Goal: Obtain resource: Obtain resource

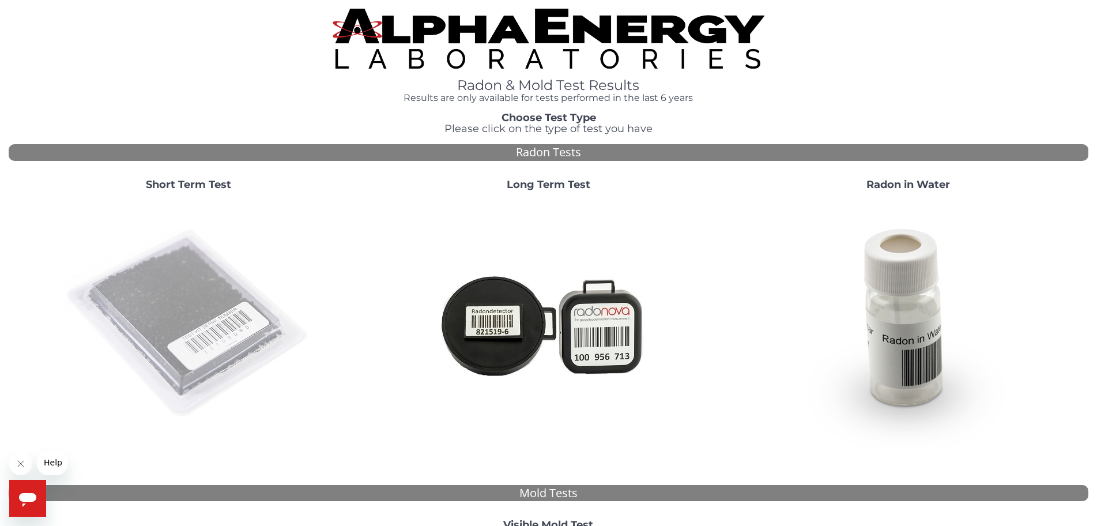
click at [209, 328] on img at bounding box center [189, 324] width 248 height 248
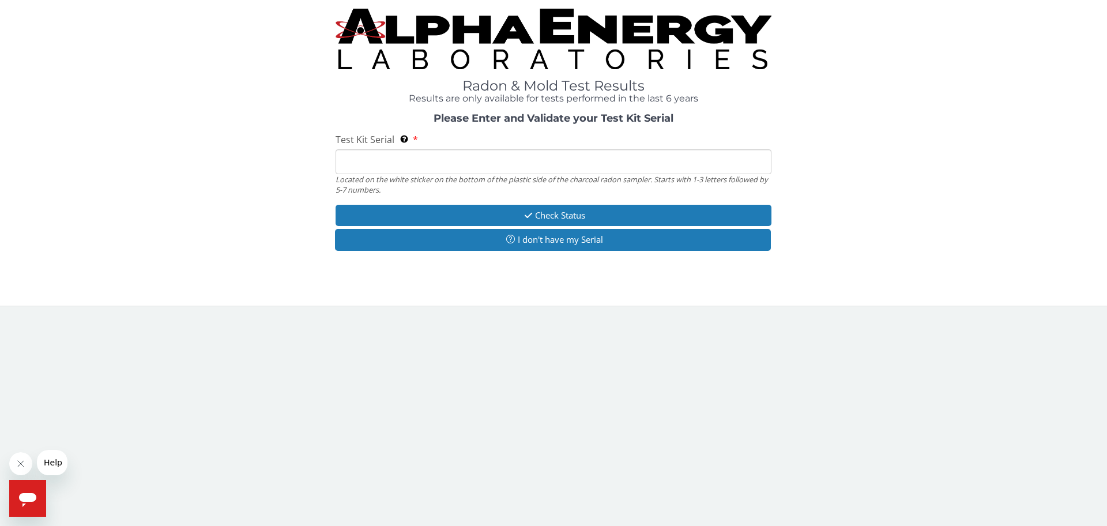
click at [461, 170] on input "Test Kit Serial Located on the white sticker on the bottom of the plastic side …" at bounding box center [554, 161] width 436 height 25
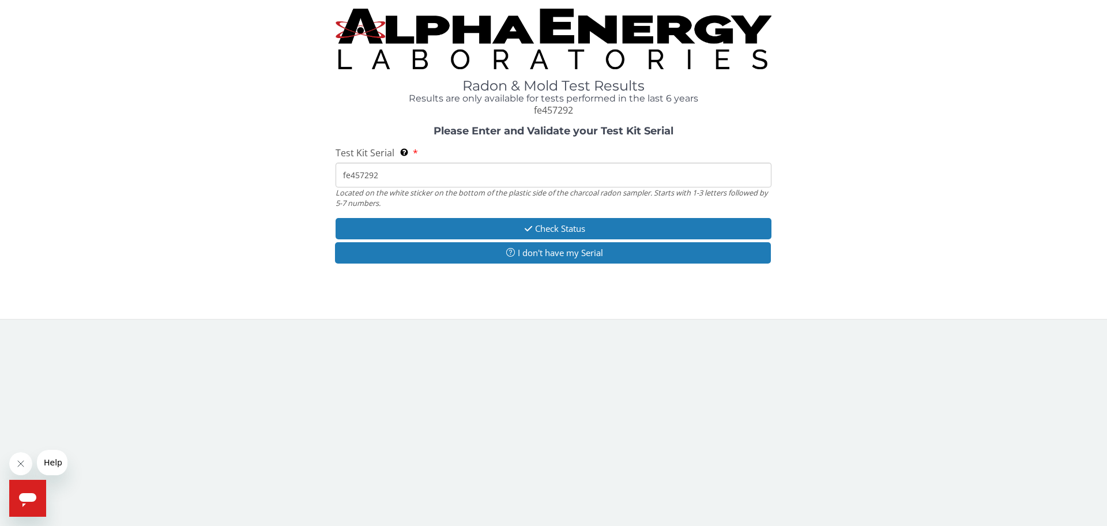
type input "fe457292"
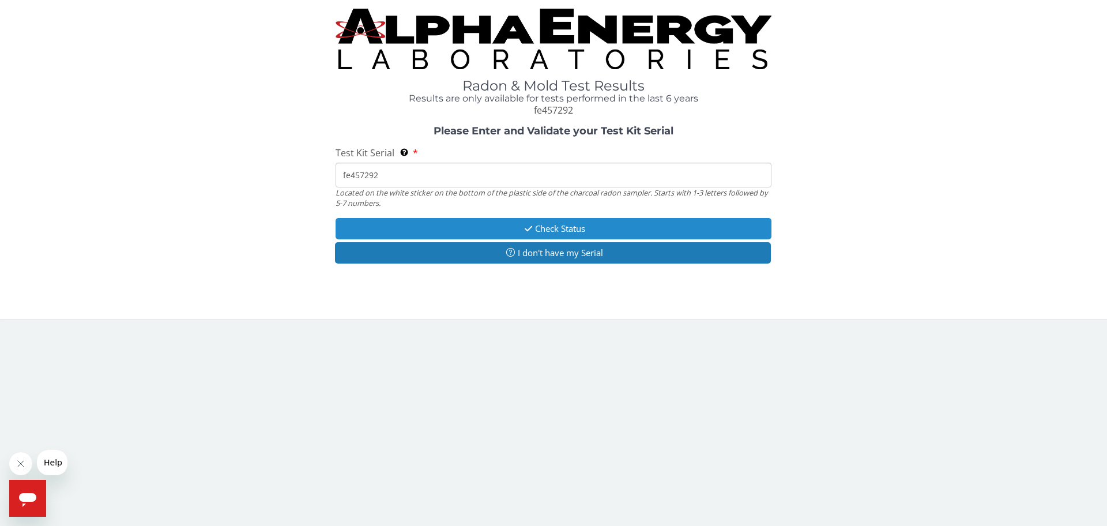
click at [530, 224] on icon "button" at bounding box center [528, 228] width 13 height 9
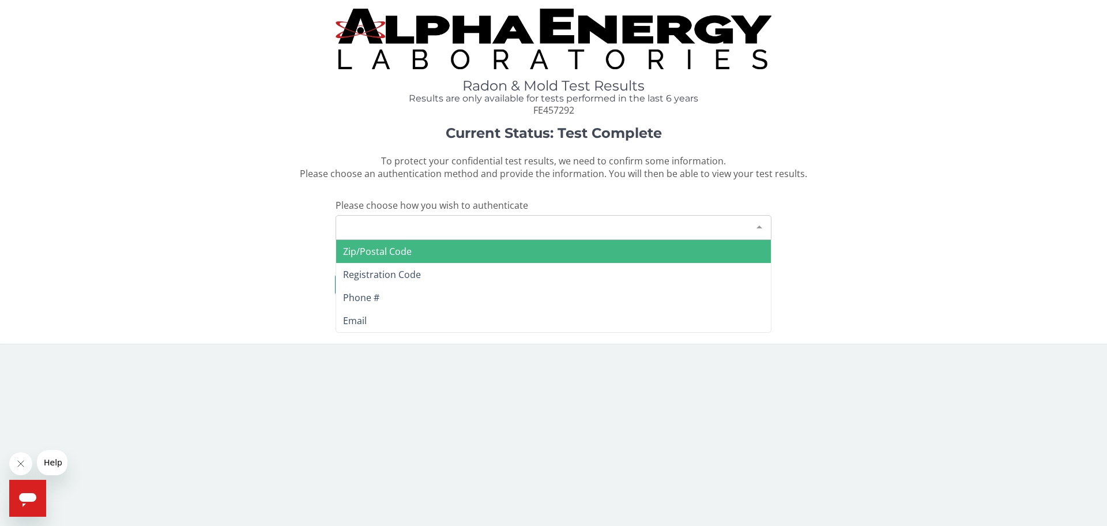
click at [760, 228] on div at bounding box center [759, 227] width 23 height 22
click at [592, 252] on span "Zip/Postal Code" at bounding box center [553, 251] width 435 height 23
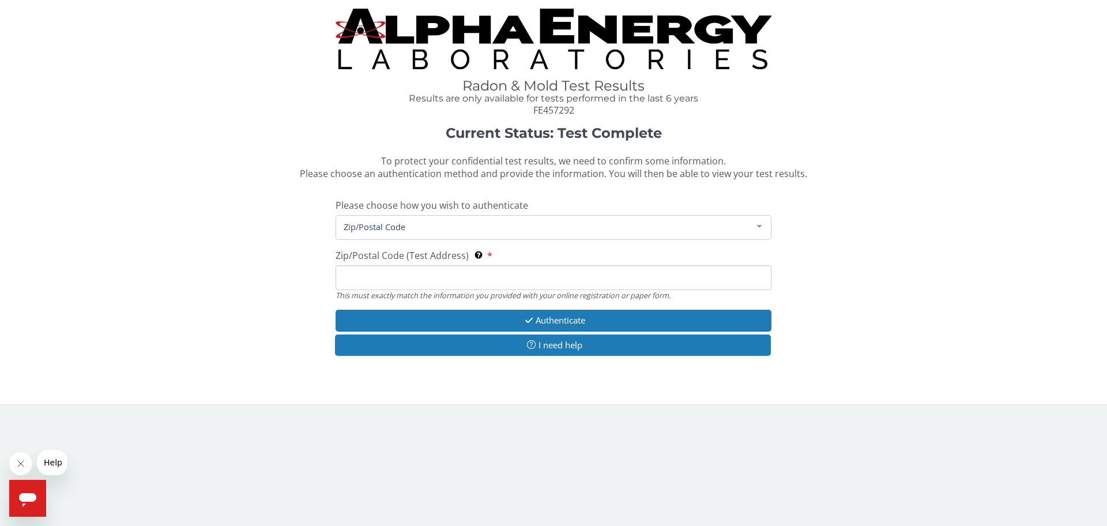
click at [571, 277] on input "Zip/Postal Code (Test Address) This must exactly match the information you prov…" at bounding box center [554, 277] width 436 height 25
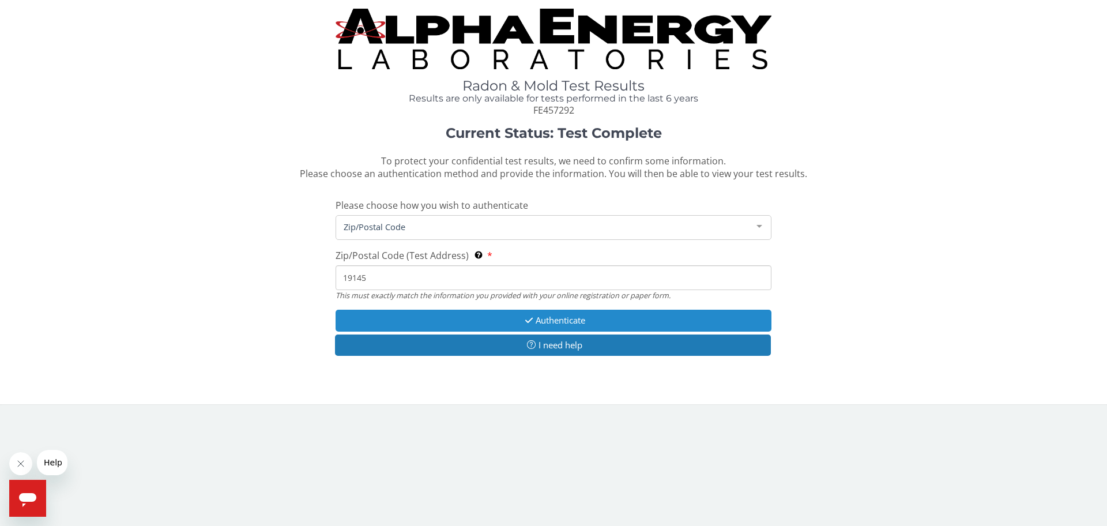
type input "19145"
click at [545, 316] on button "Authenticate" at bounding box center [554, 320] width 436 height 21
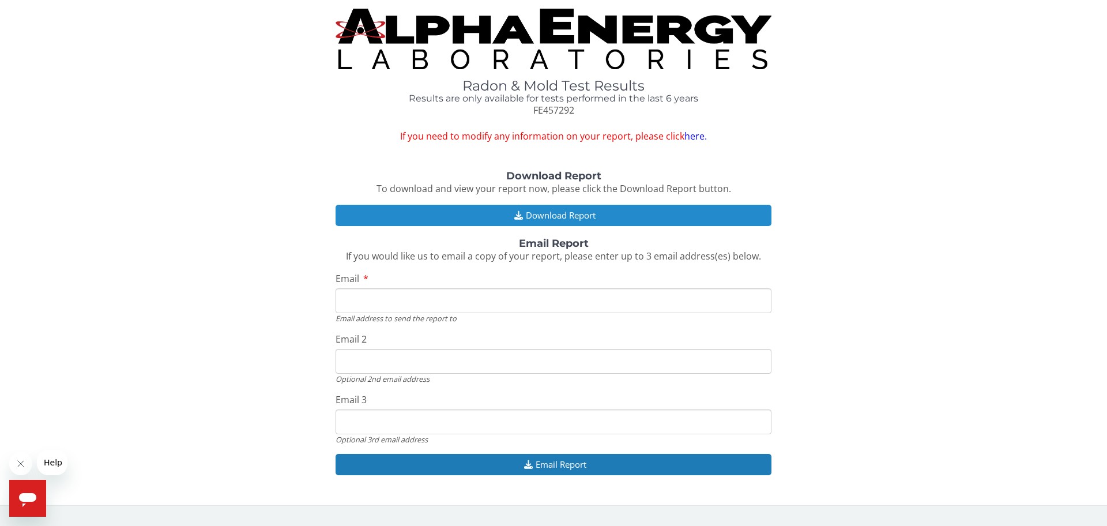
click at [584, 214] on button "Download Report" at bounding box center [554, 215] width 436 height 21
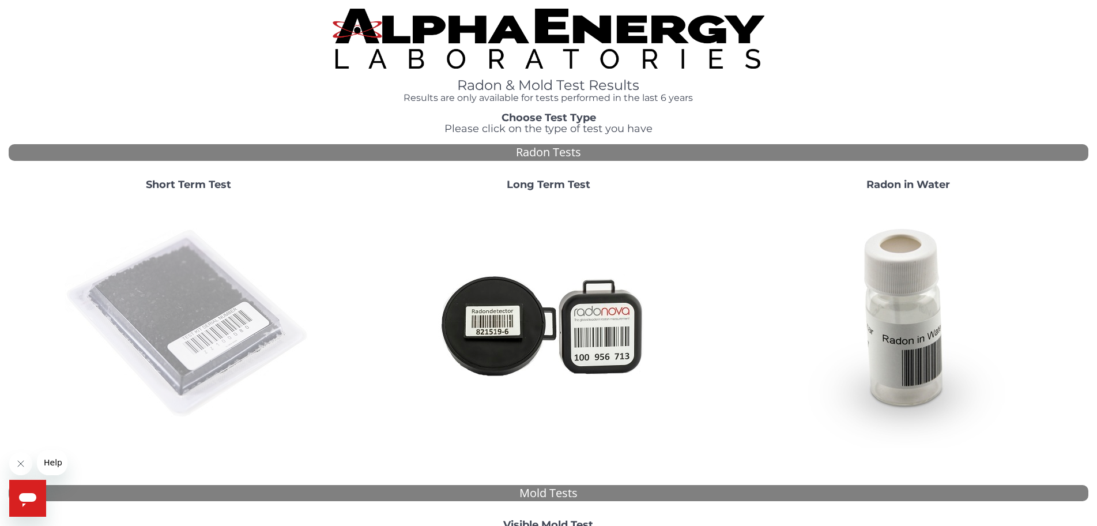
click at [179, 325] on img at bounding box center [189, 324] width 248 height 248
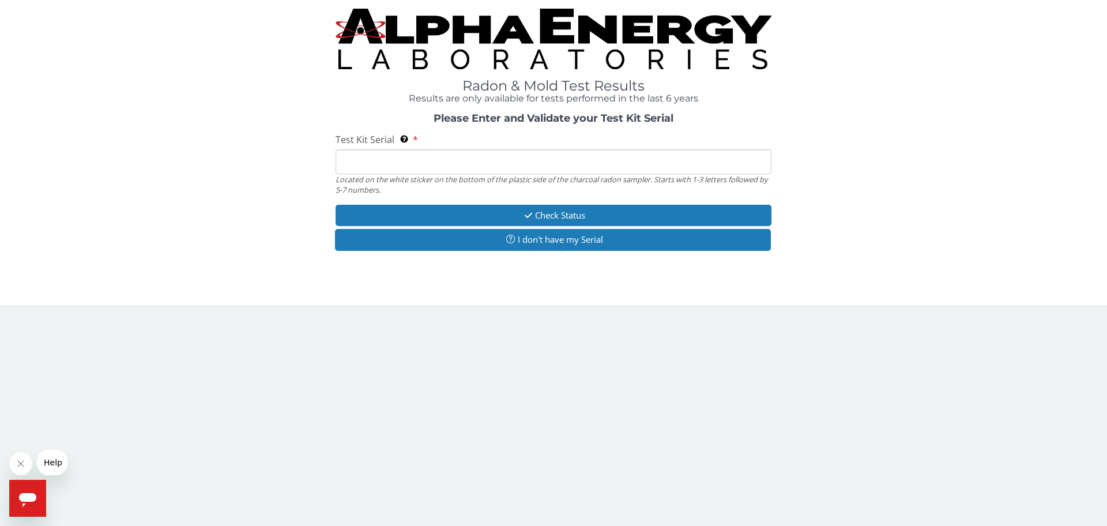
click at [458, 165] on input "Test Kit Serial Located on the white sticker on the bottom of the plastic side …" at bounding box center [554, 161] width 436 height 25
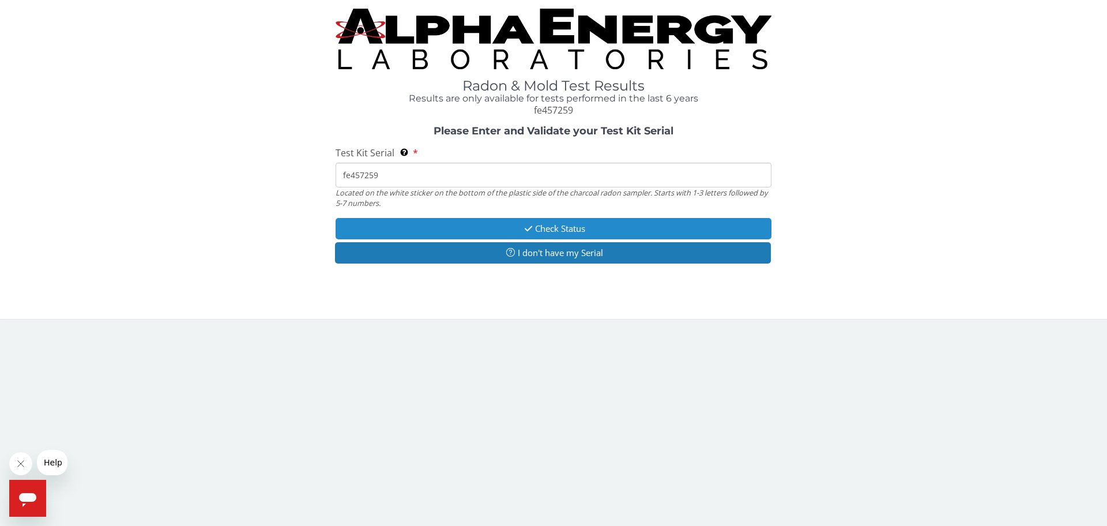
type input "fe457259"
click at [529, 228] on icon "button" at bounding box center [528, 228] width 13 height 9
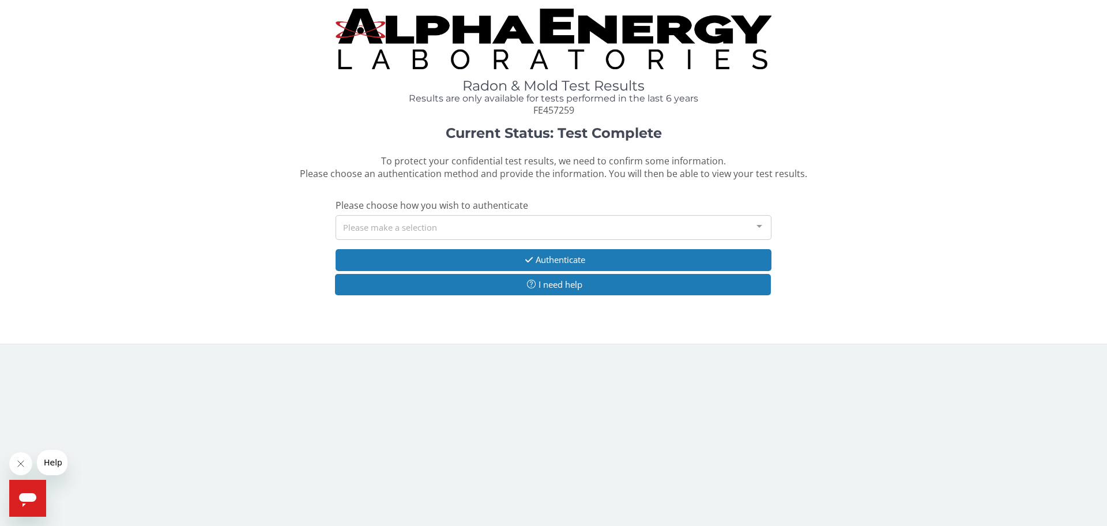
click at [487, 228] on div "Please make a selection" at bounding box center [554, 227] width 436 height 25
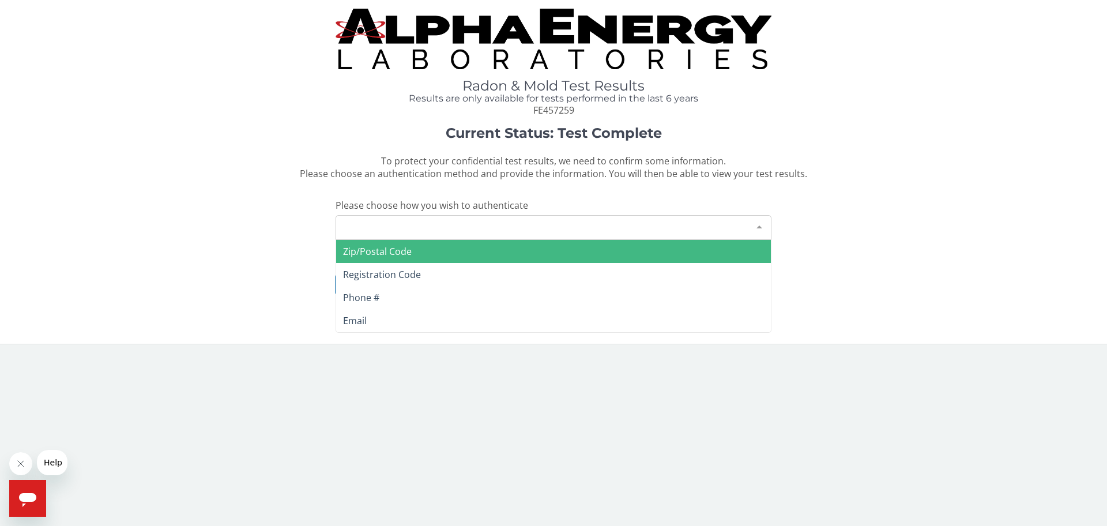
click at [412, 255] on span "Zip/Postal Code" at bounding box center [553, 251] width 435 height 23
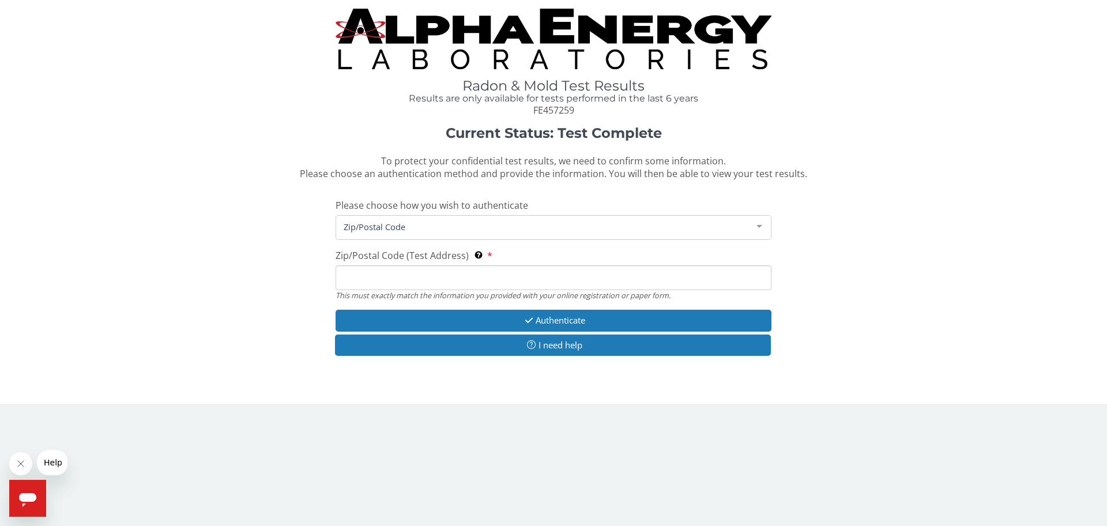
click at [409, 276] on input "Zip/Postal Code (Test Address) This must exactly match the information you prov…" at bounding box center [554, 277] width 436 height 25
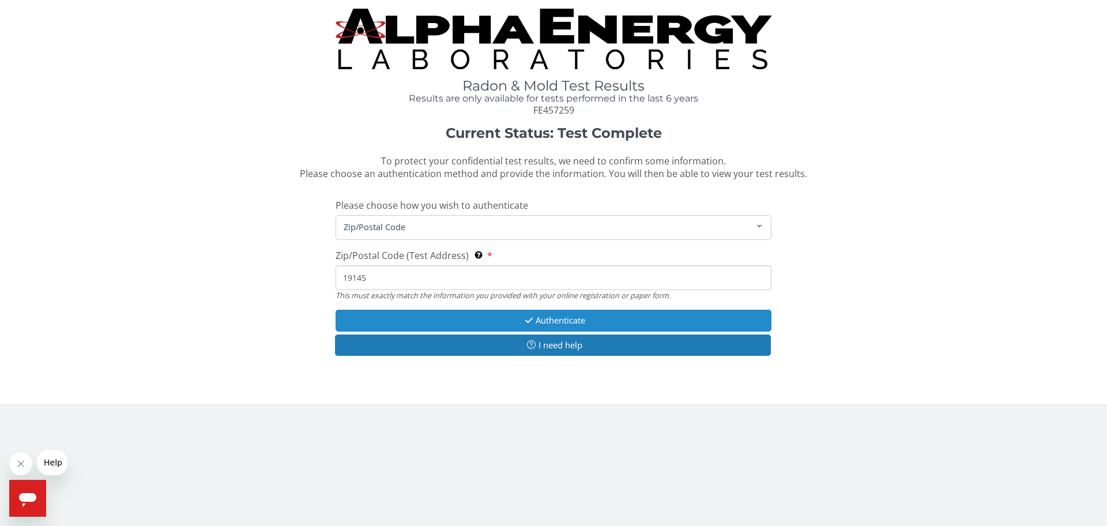
type input "19145"
click at [541, 321] on button "Authenticate" at bounding box center [554, 320] width 436 height 21
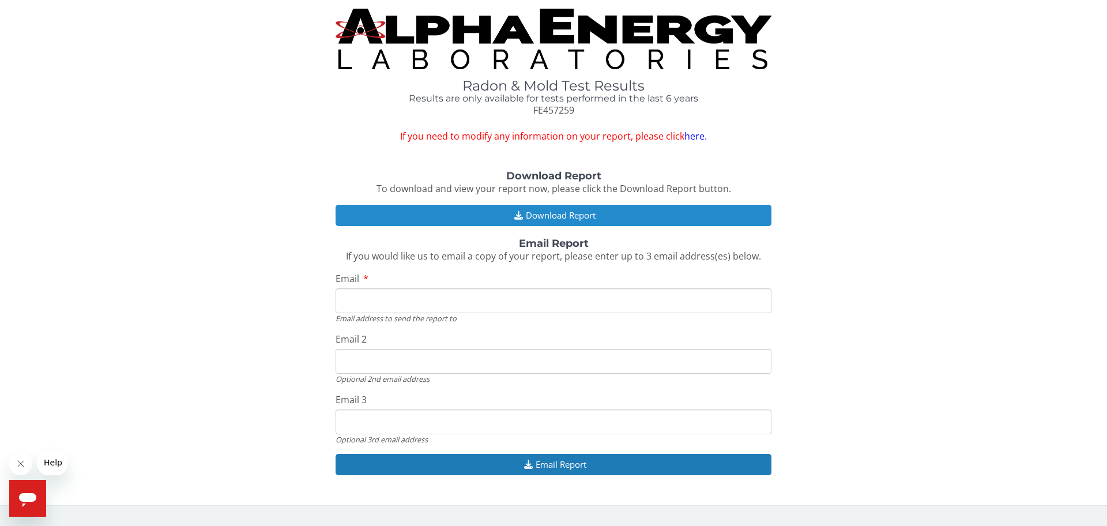
click at [560, 214] on button "Download Report" at bounding box center [554, 215] width 436 height 21
